Goal: Transaction & Acquisition: Purchase product/service

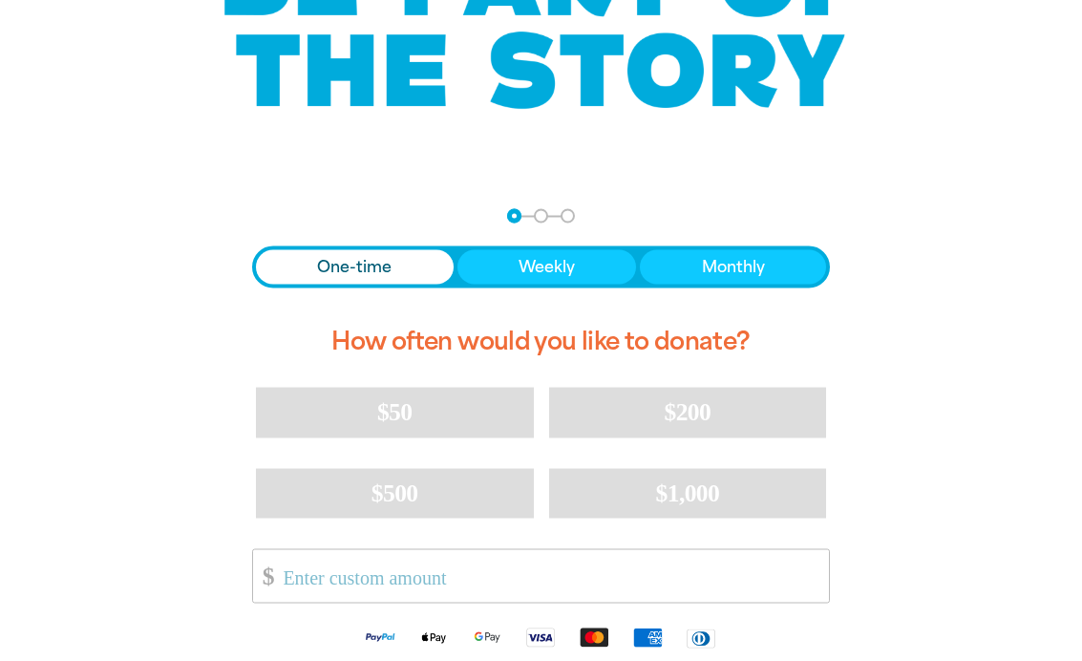
scroll to position [233, 0]
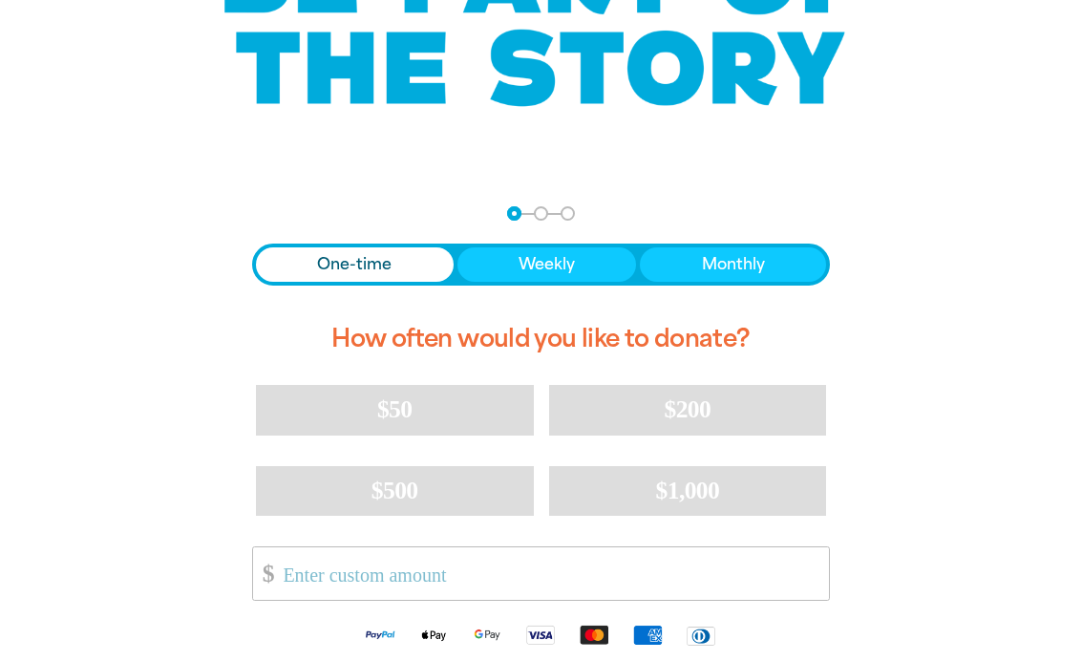
click at [323, 270] on span "One-time" at bounding box center [354, 264] width 74 height 23
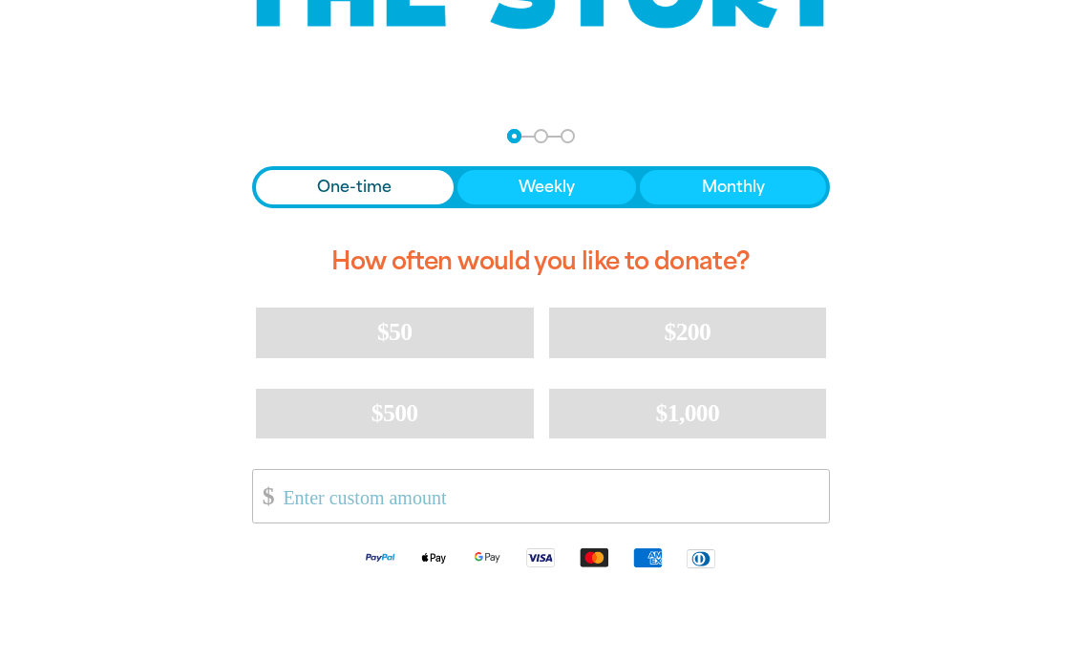
scroll to position [313, 0]
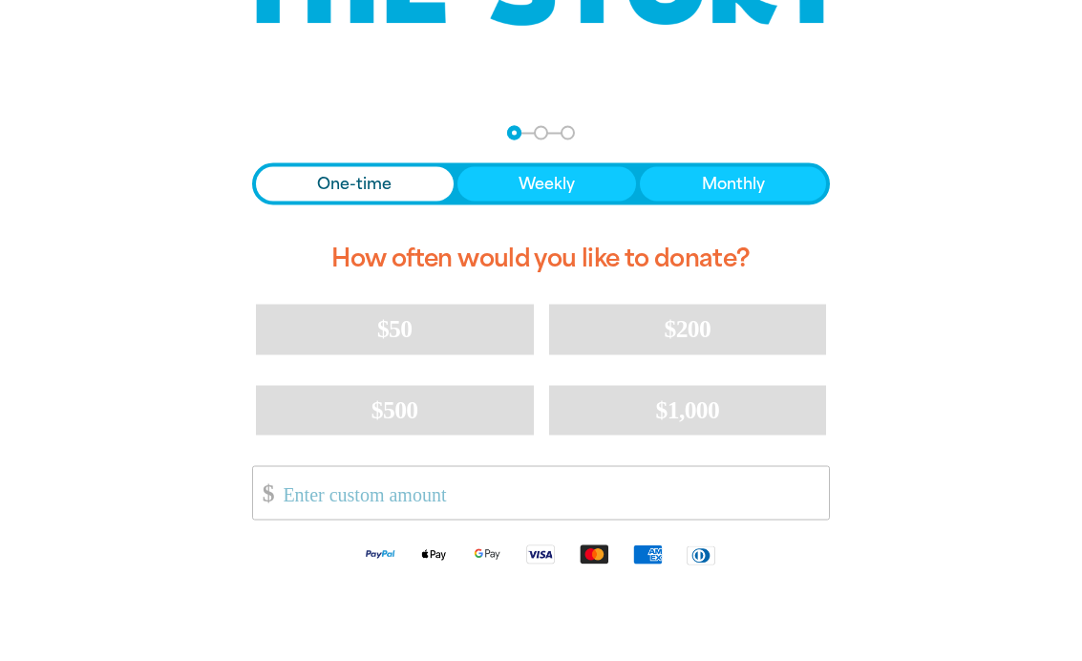
click at [660, 334] on button "$200" at bounding box center [688, 330] width 278 height 50
select select "AU"
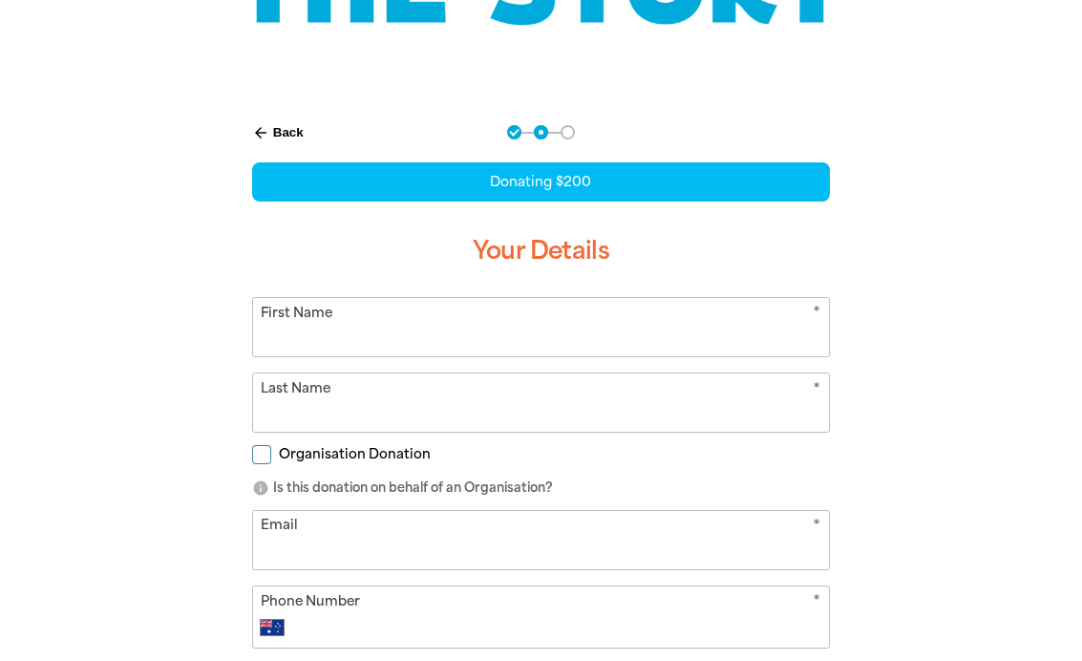
click at [301, 331] on input "First Name" at bounding box center [541, 327] width 576 height 58
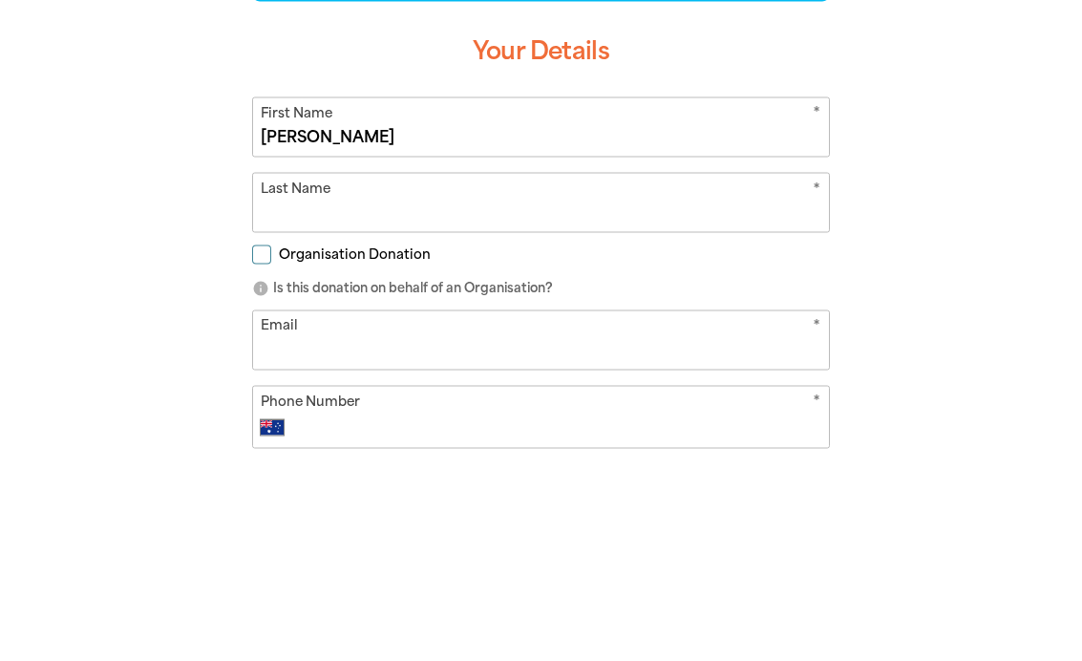
type input "[PERSON_NAME]"
click at [301, 374] on input "Last Name" at bounding box center [541, 403] width 576 height 58
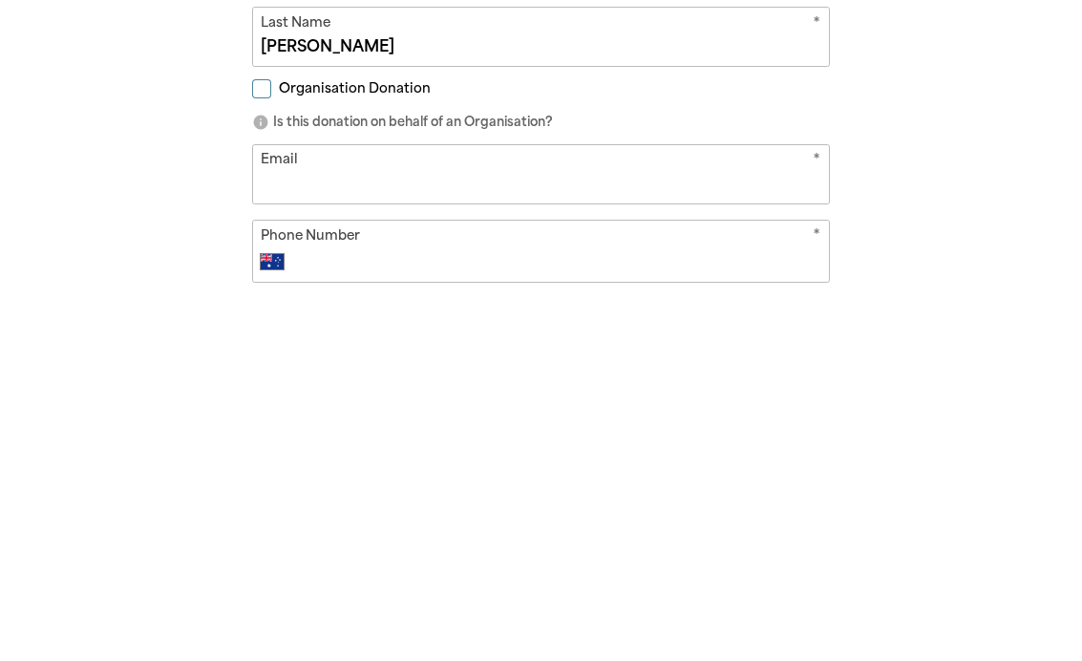
type input "[PERSON_NAME]"
click at [318, 512] on input "Email" at bounding box center [541, 541] width 576 height 58
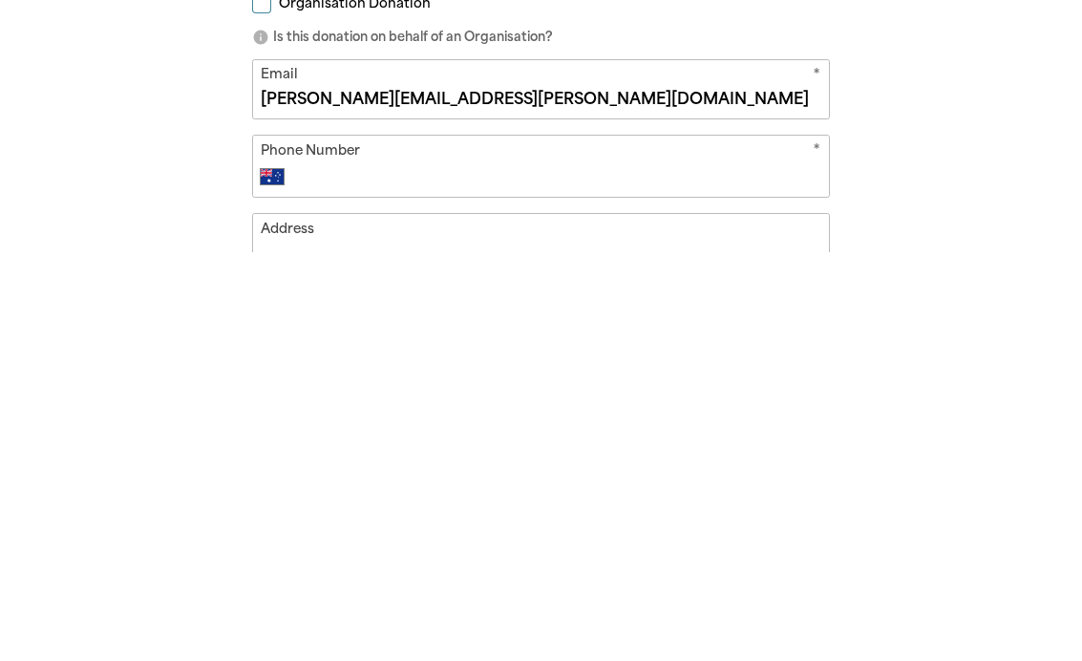
scroll to position [369, 0]
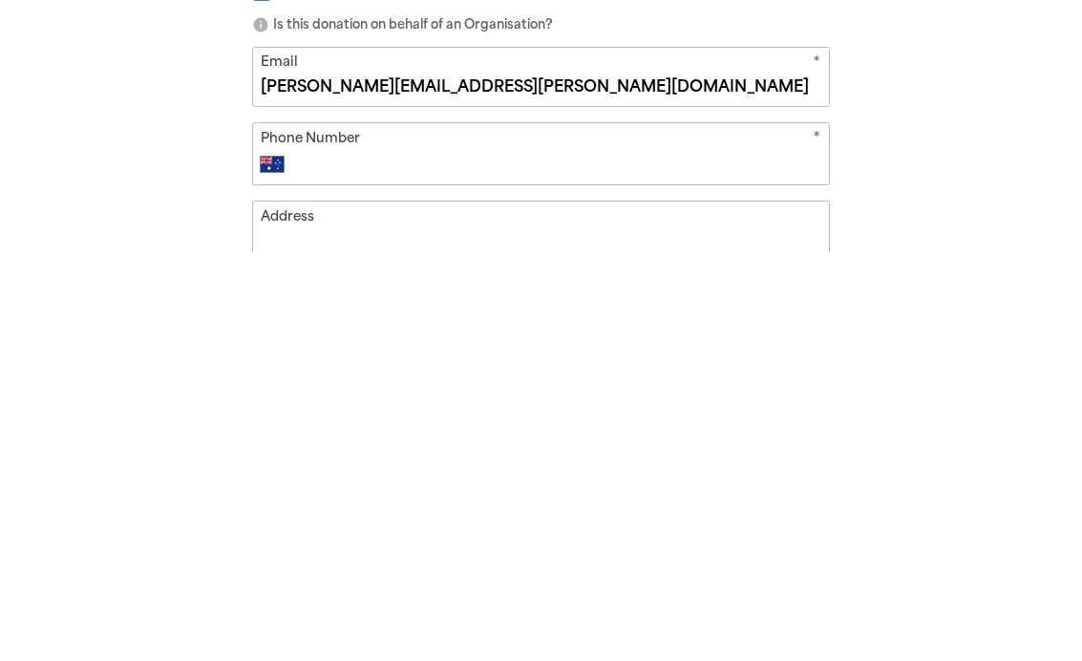
type input "[PERSON_NAME][EMAIL_ADDRESS][PERSON_NAME][DOMAIN_NAME]"
click at [346, 562] on input "Phone Number" at bounding box center [559, 573] width 521 height 23
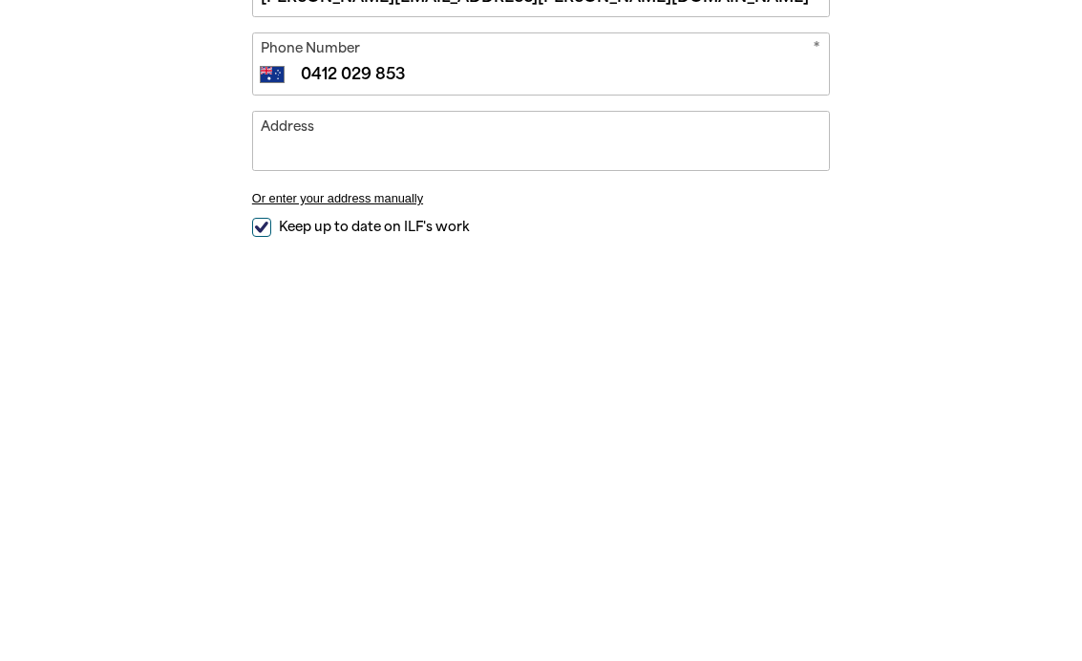
scroll to position [459, 0]
type input "0412 029 853"
click at [330, 520] on input "Address" at bounding box center [541, 549] width 576 height 58
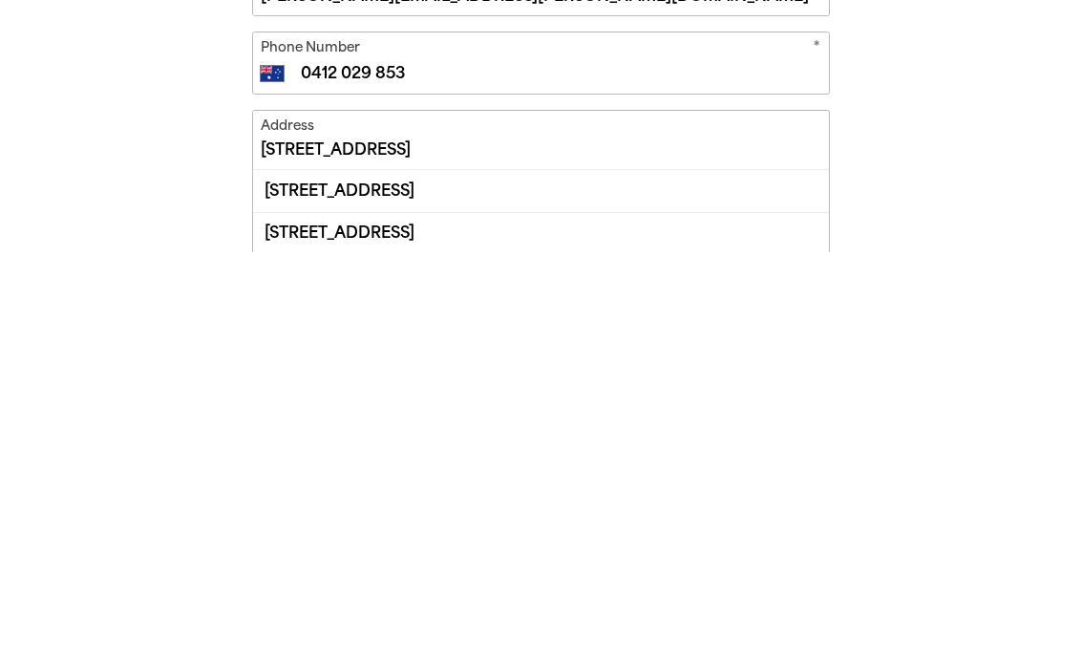
click at [378, 621] on div "[STREET_ADDRESS]" at bounding box center [541, 642] width 576 height 42
type input "[STREET_ADDRESS]"
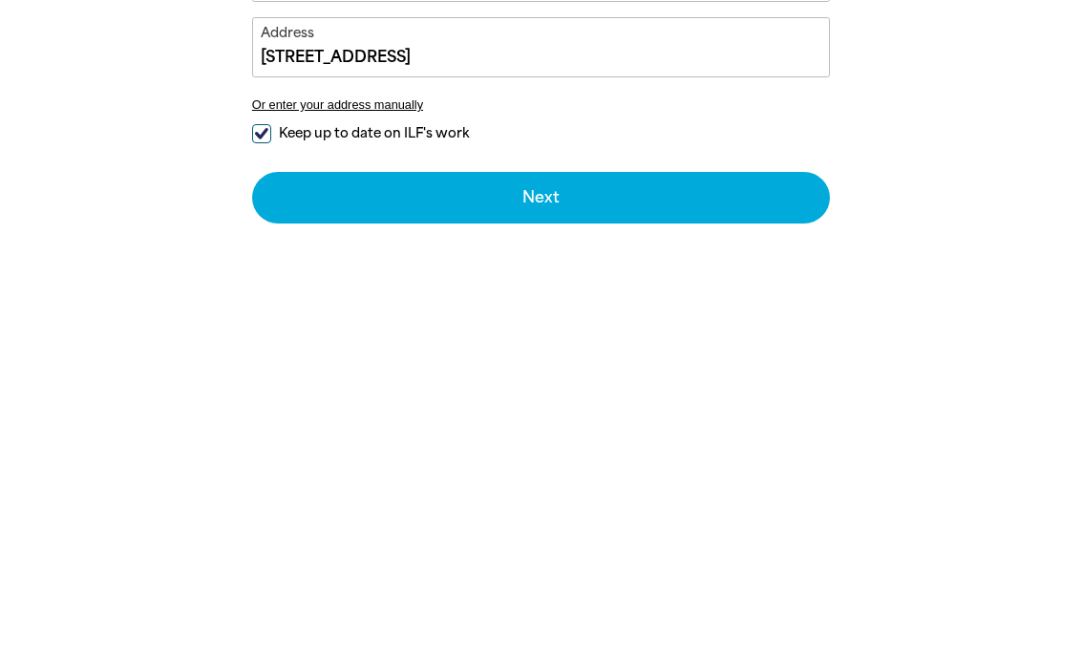
click at [263, 533] on input "Keep up to date on ILF's work" at bounding box center [261, 542] width 19 height 19
checkbox input "false"
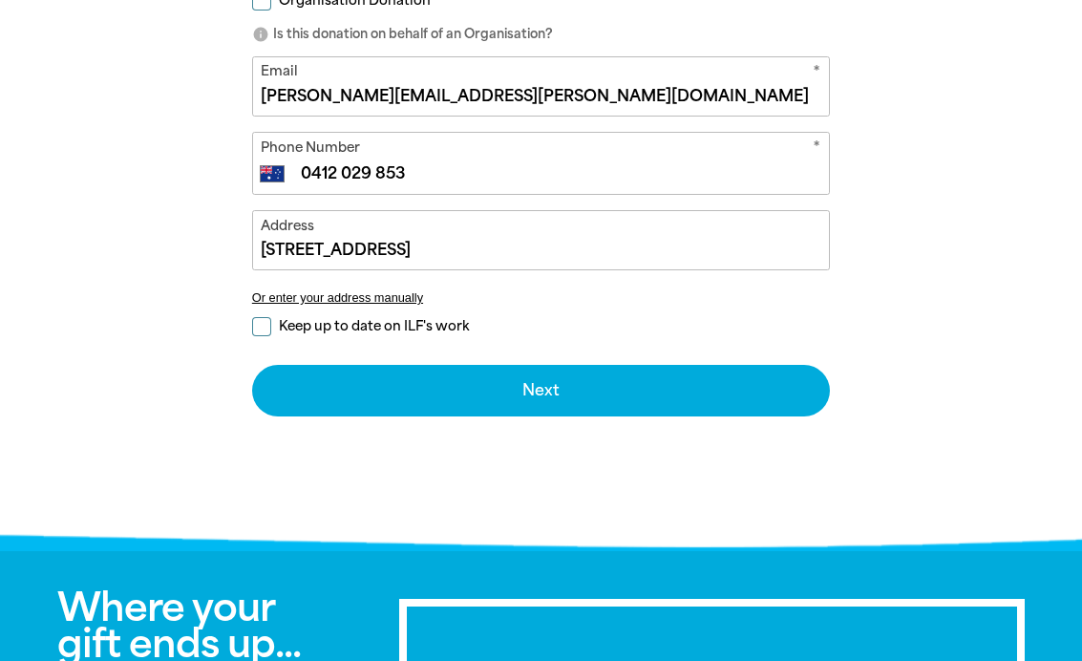
scroll to position [776, 0]
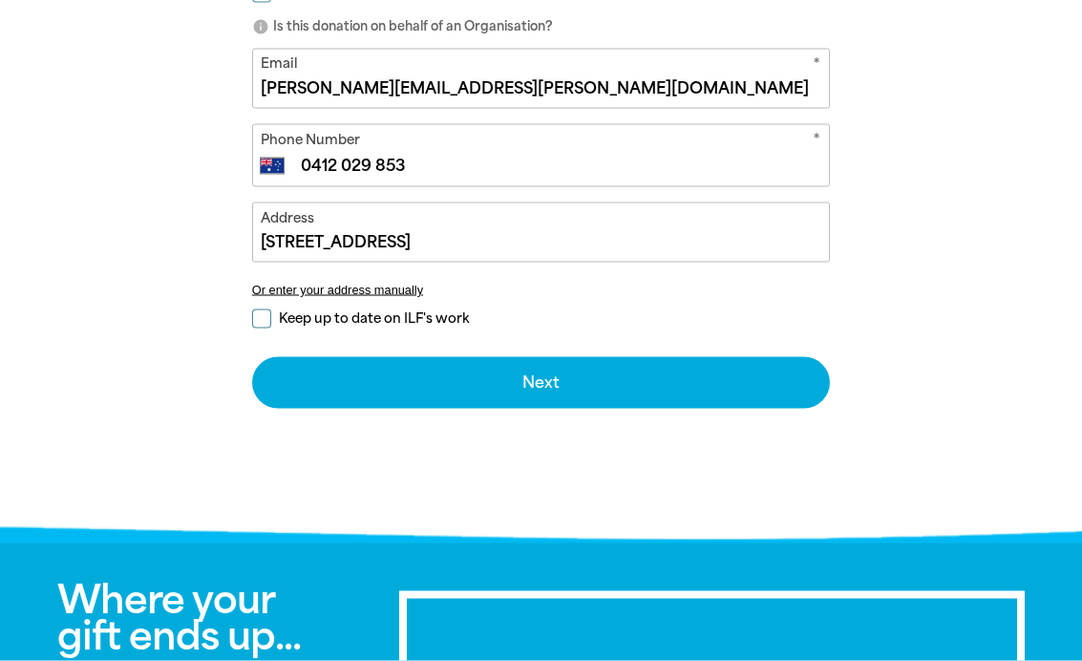
click at [504, 394] on button "Next chevron_right" at bounding box center [541, 383] width 578 height 52
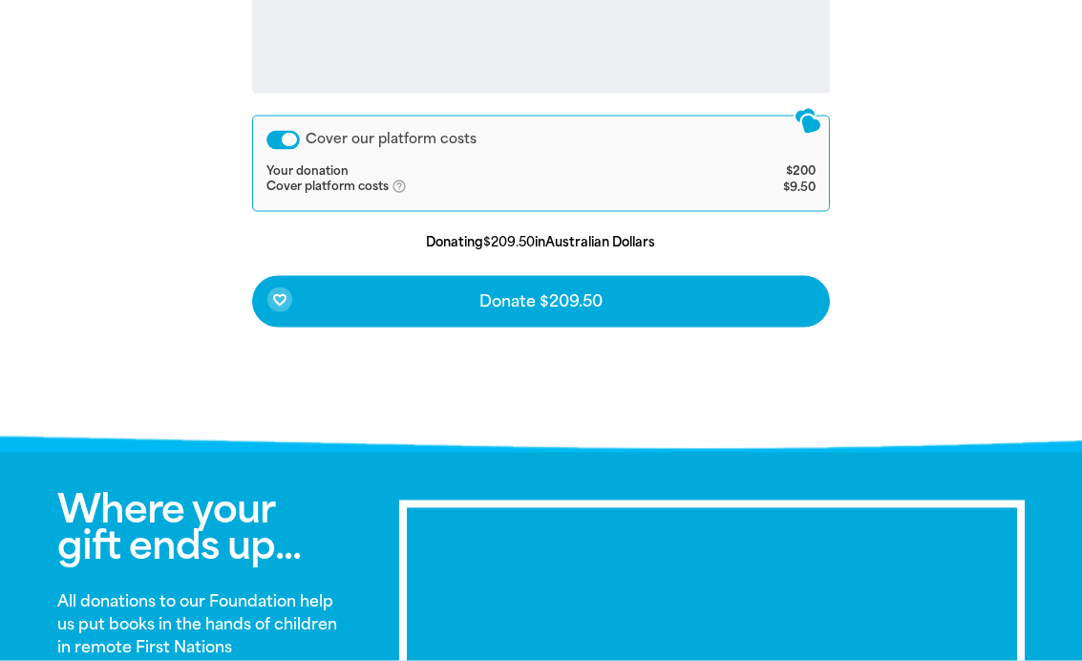
scroll to position [949, 0]
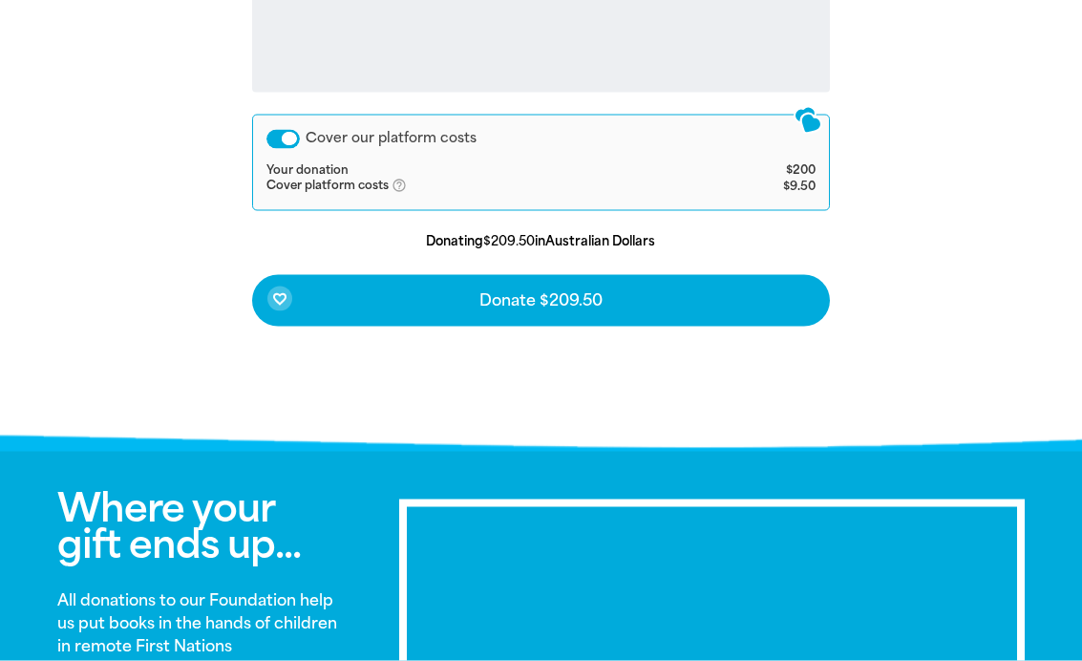
click at [367, 302] on button "favorite_border Donate $209.50" at bounding box center [541, 301] width 578 height 52
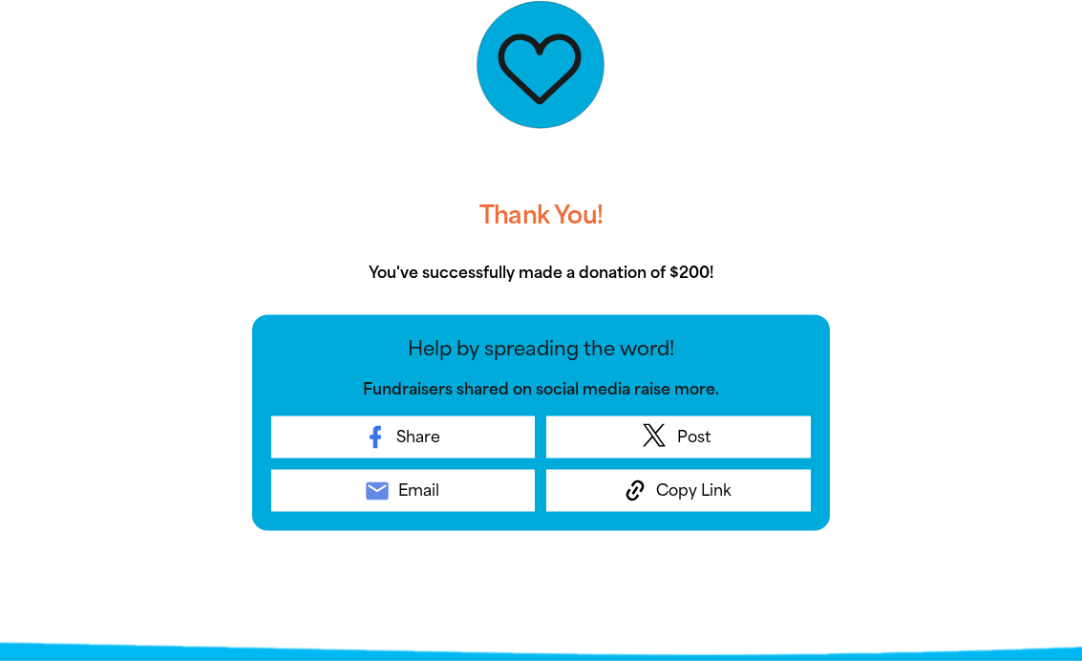
scroll to position [494, 0]
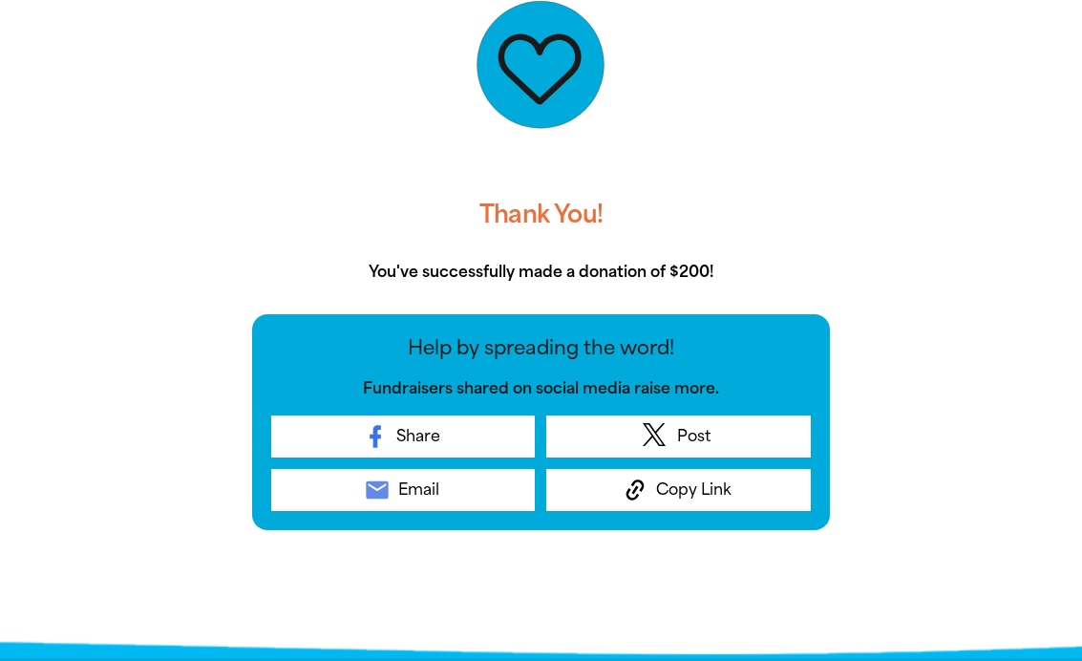
click at [402, 491] on span "Email" at bounding box center [418, 490] width 41 height 23
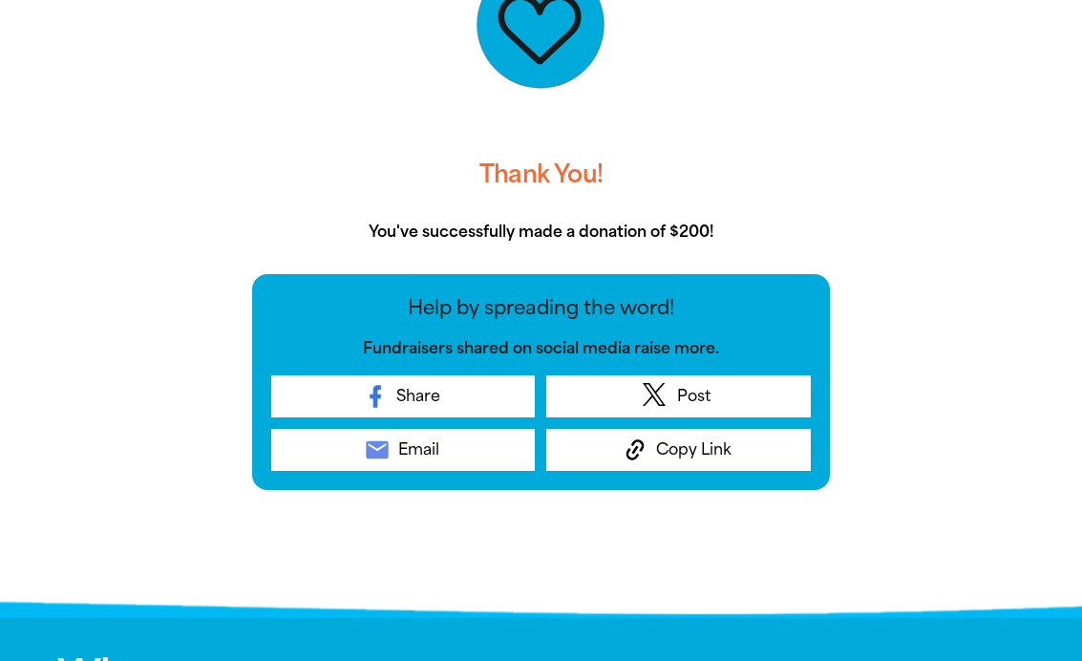
scroll to position [543, 0]
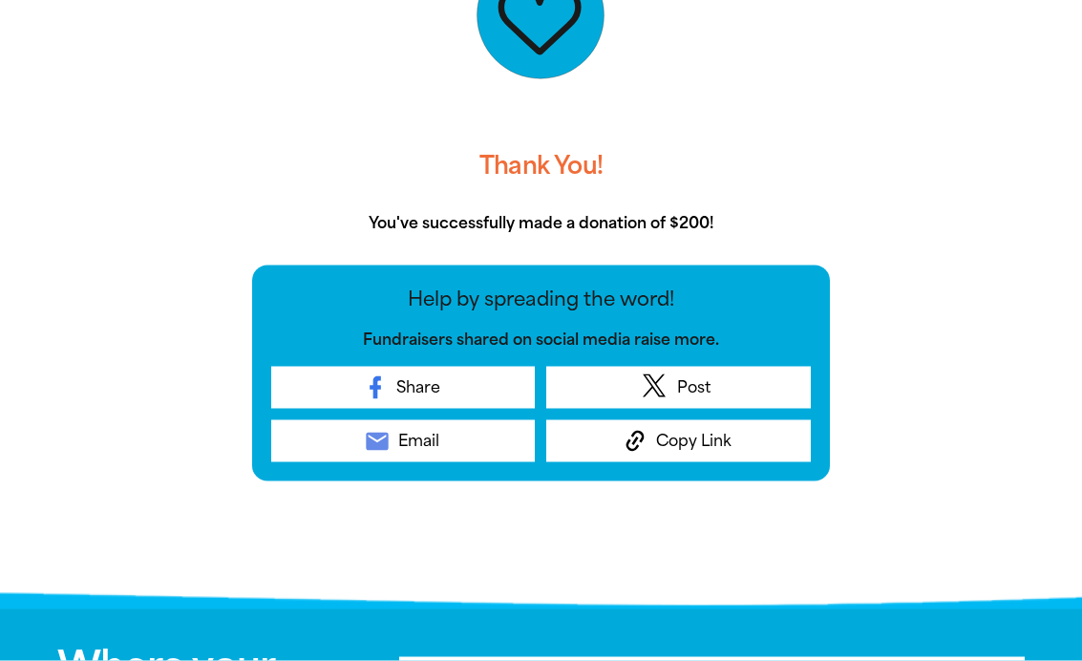
click at [628, 437] on icon at bounding box center [635, 441] width 27 height 27
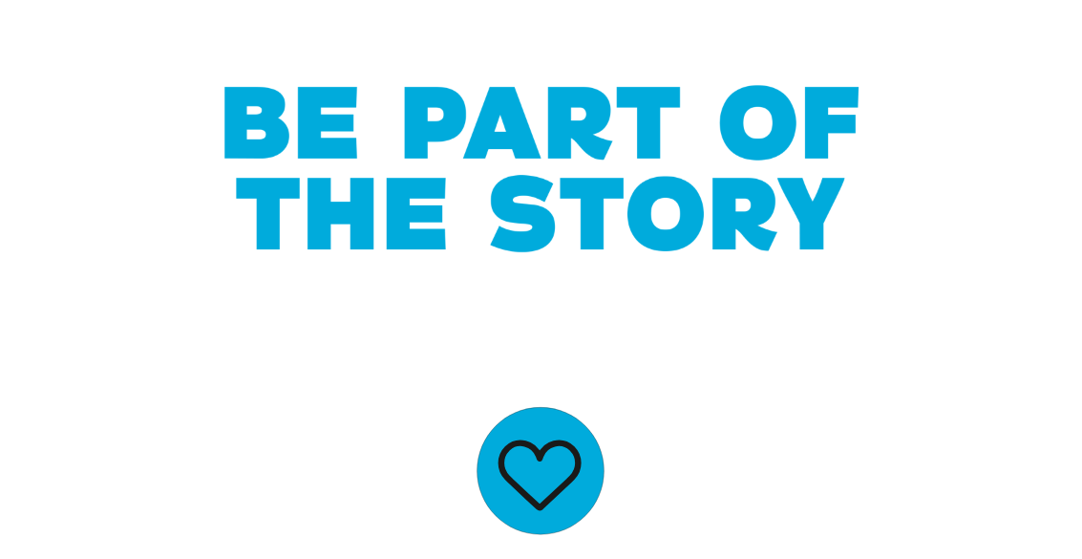
scroll to position [0, 0]
